Goal: Information Seeking & Learning: Learn about a topic

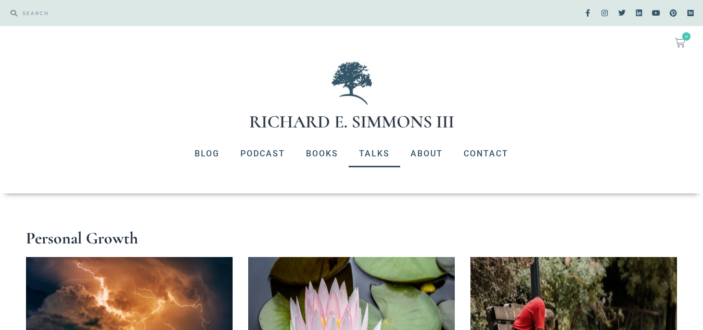
click at [370, 151] on link "Talks" at bounding box center [375, 153] width 52 height 27
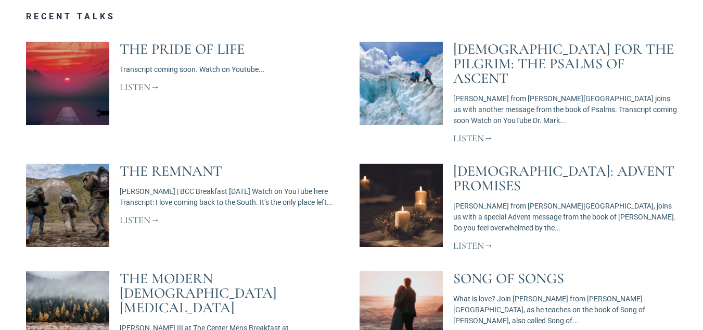
scroll to position [468, 0]
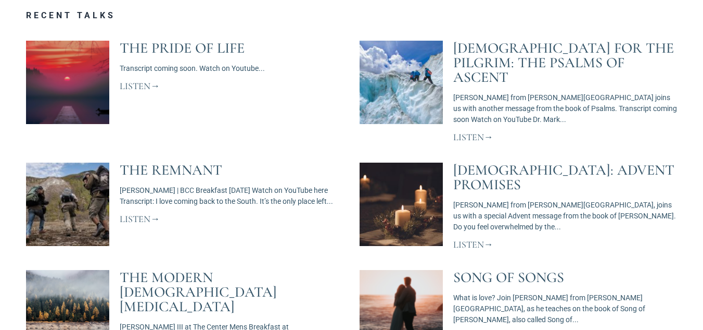
click at [146, 84] on link "Listen" at bounding box center [140, 85] width 40 height 11
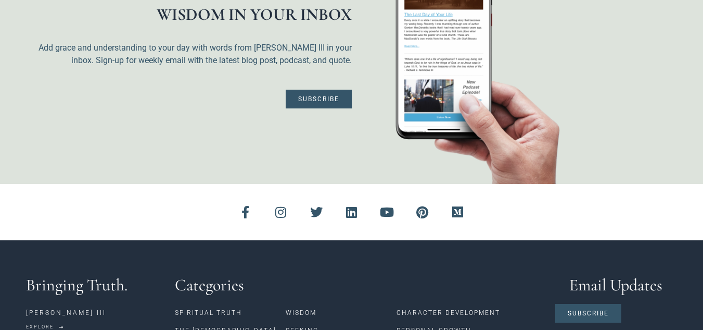
scroll to position [987, 0]
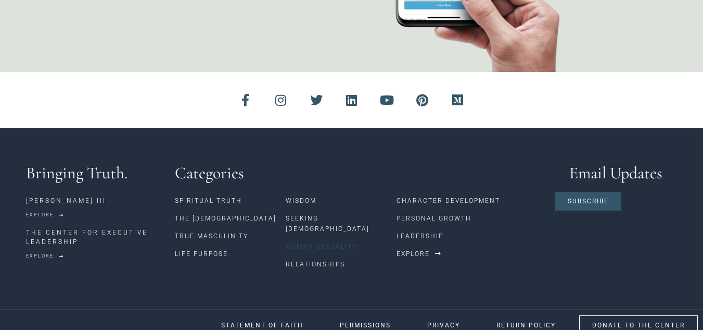
click at [307, 237] on link "Human Sexuality" at bounding box center [341, 246] width 111 height 18
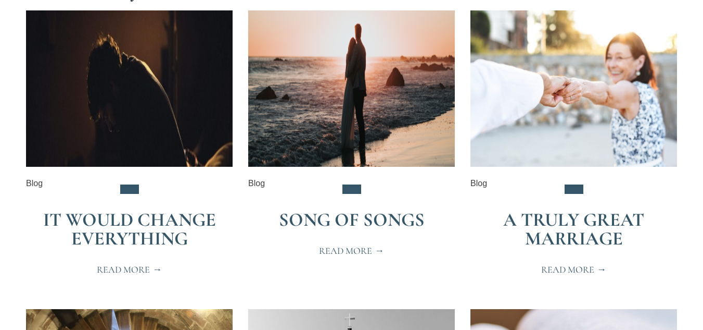
scroll to position [260, 0]
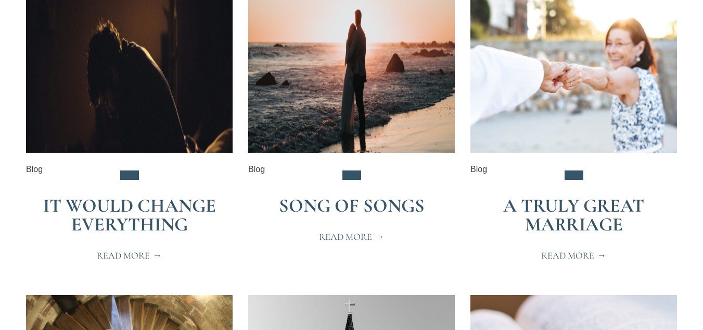
click at [135, 247] on link "Read More" at bounding box center [129, 255] width 90 height 22
